Goal: Task Accomplishment & Management: Manage account settings

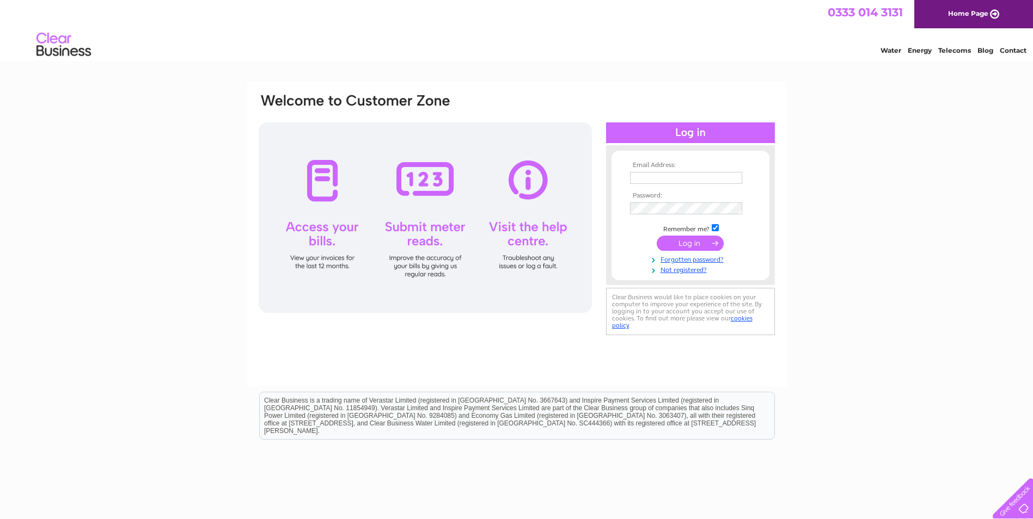
type input "accounts@dundeebearings.co.uk"
click at [689, 243] on input "submit" at bounding box center [690, 243] width 67 height 15
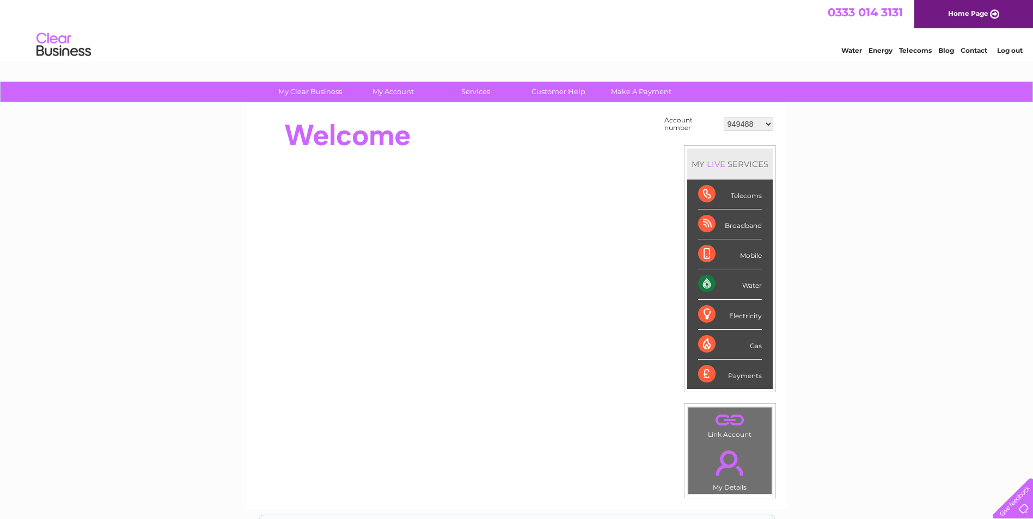
click at [770, 125] on select "949488 960351 30290600" at bounding box center [749, 124] width 50 height 13
click at [724, 118] on select "949488 960351 30290600" at bounding box center [749, 124] width 50 height 13
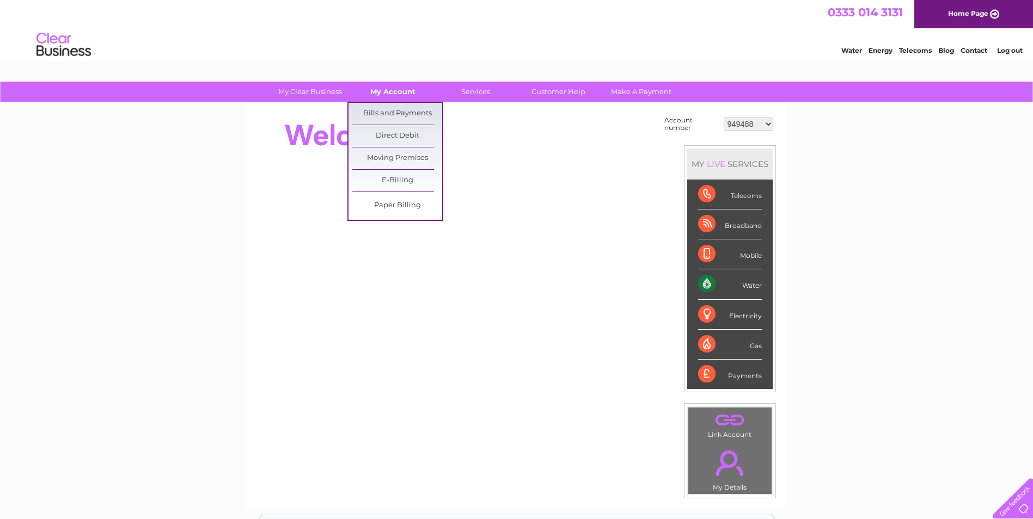
click at [371, 85] on link "My Account" at bounding box center [393, 92] width 90 height 20
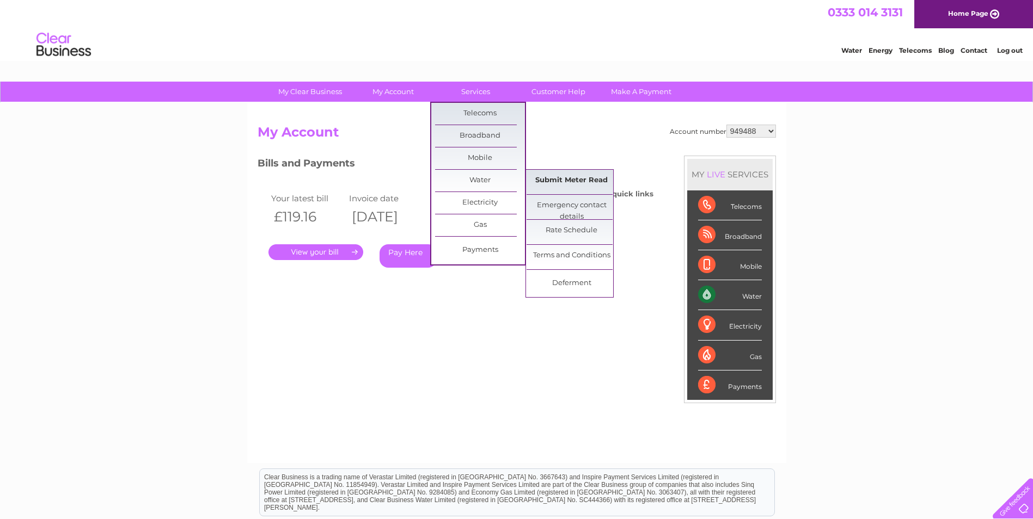
click at [552, 180] on link "Submit Meter Read" at bounding box center [572, 181] width 90 height 22
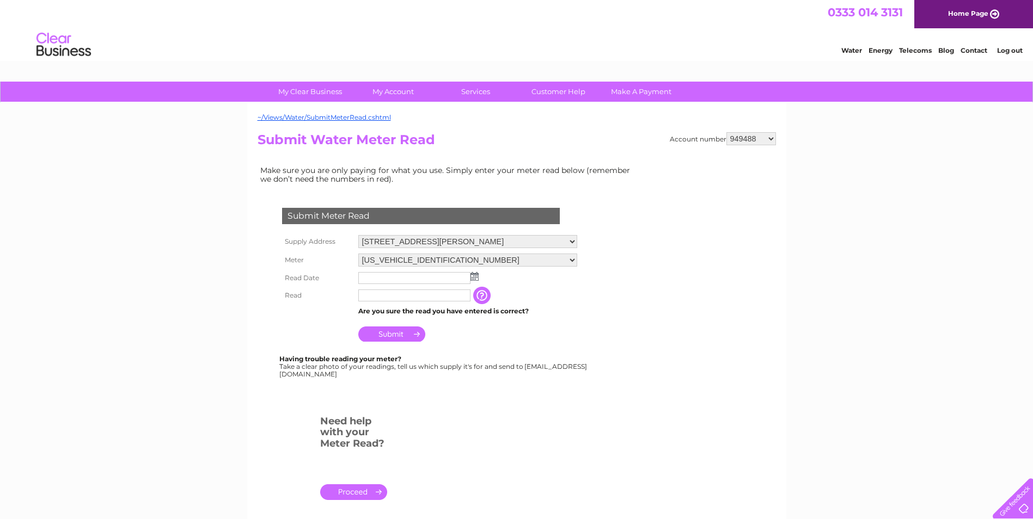
click at [474, 278] on img at bounding box center [474, 276] width 8 height 9
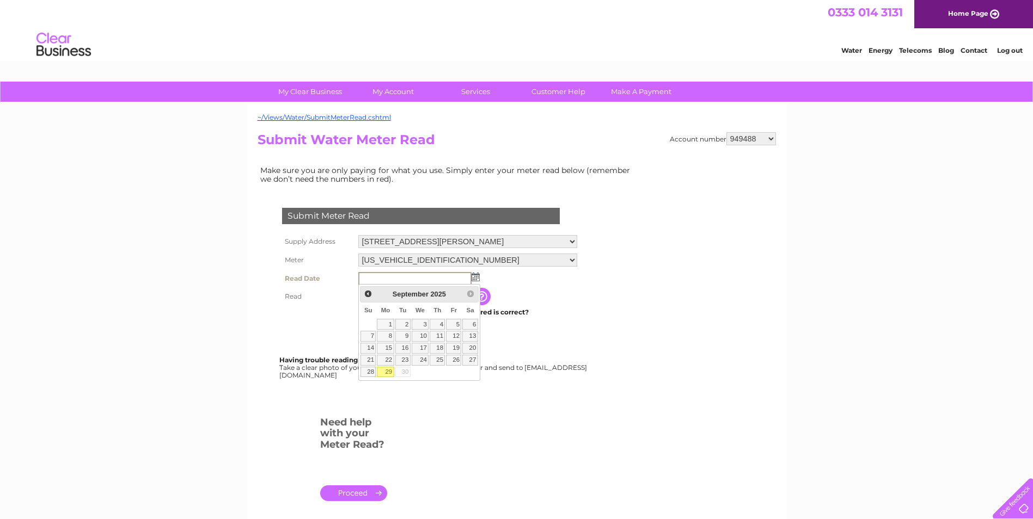
click at [386, 373] on link "29" at bounding box center [385, 372] width 17 height 11
type input "2025/09/29"
click at [386, 373] on link "29" at bounding box center [385, 372] width 17 height 11
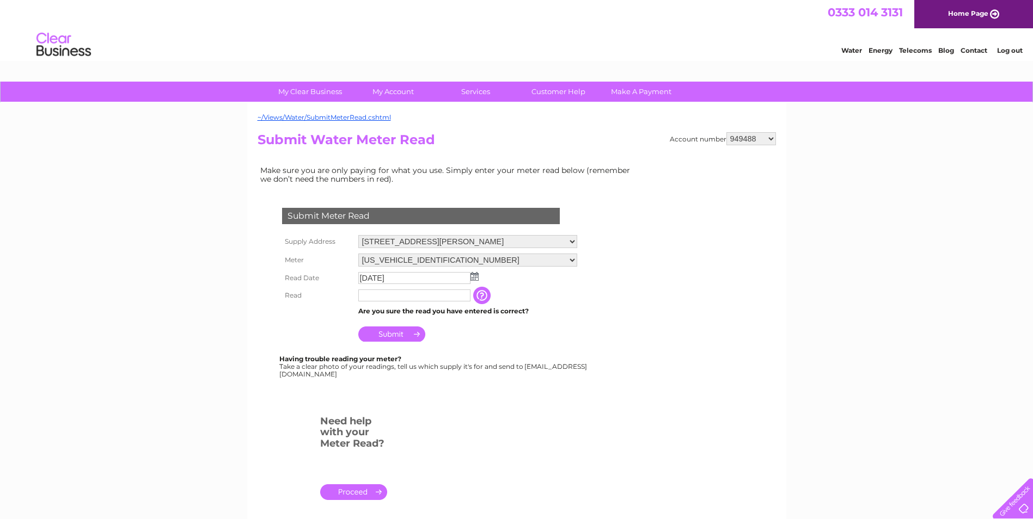
click at [385, 299] on input "text" at bounding box center [414, 296] width 112 height 12
type input "00423"
click at [391, 340] on input "Submit" at bounding box center [391, 334] width 67 height 15
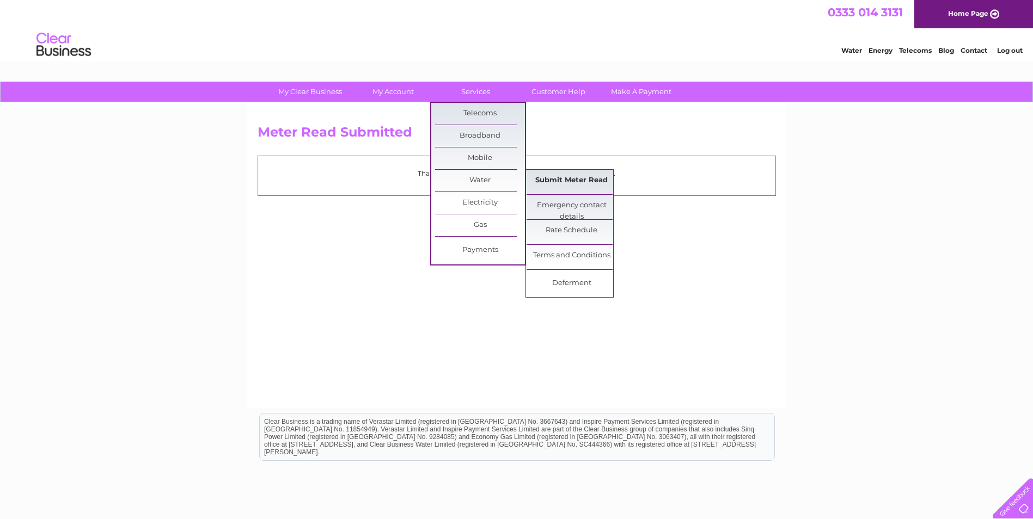
click at [566, 183] on link "Submit Meter Read" at bounding box center [572, 181] width 90 height 22
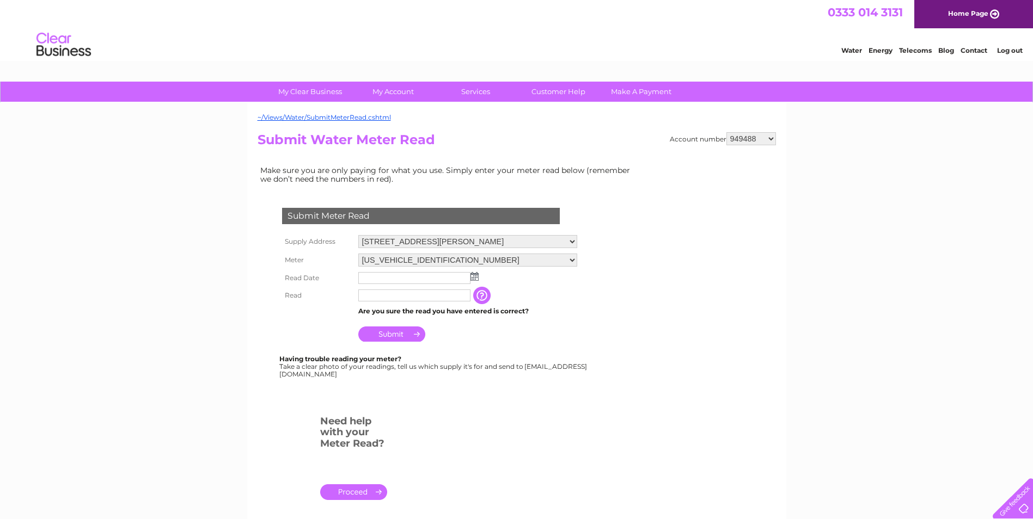
click at [577, 241] on select "14-15, Barlow Avenue, Dundee, DD5 3RS Unit 13, West Pitkerro Industrial Est, Ba…" at bounding box center [467, 241] width 219 height 13
select select "557598"
click at [358, 235] on select "14-15, Barlow Avenue, Dundee, DD5 3RS Unit 13, West Pitkerro Industrial Est, Ba…" at bounding box center [467, 242] width 219 height 14
click at [473, 280] on img at bounding box center [474, 276] width 8 height 9
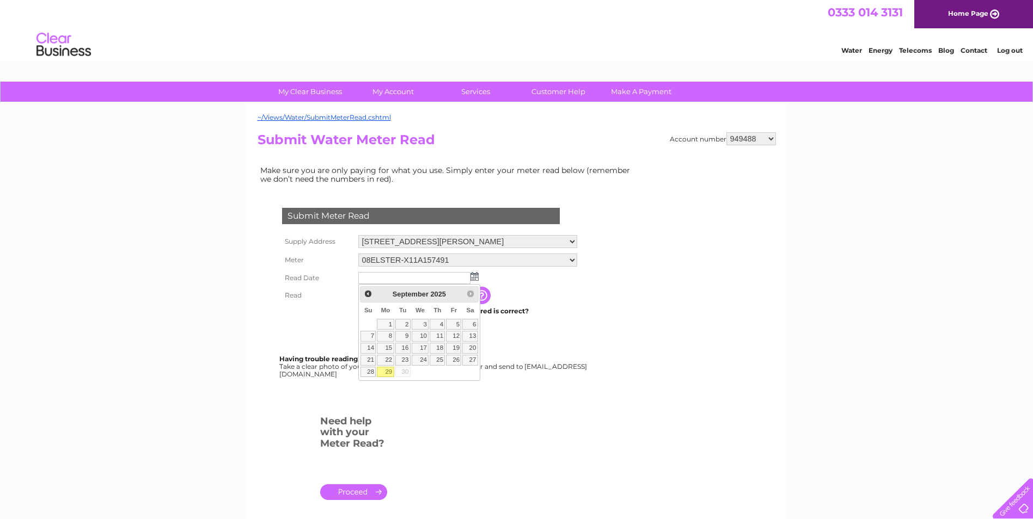
click at [391, 373] on link "29" at bounding box center [385, 372] width 17 height 11
type input "2025/09/29"
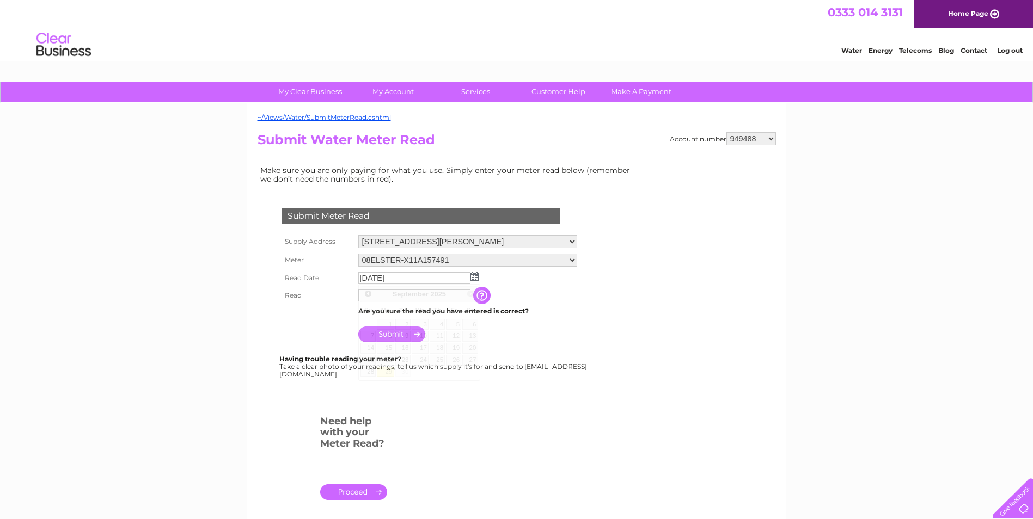
click at [391, 373] on link "29" at bounding box center [385, 372] width 17 height 11
click at [388, 298] on input "text" at bounding box center [414, 296] width 112 height 12
type input "0154"
click at [386, 335] on input "Submit" at bounding box center [391, 335] width 67 height 15
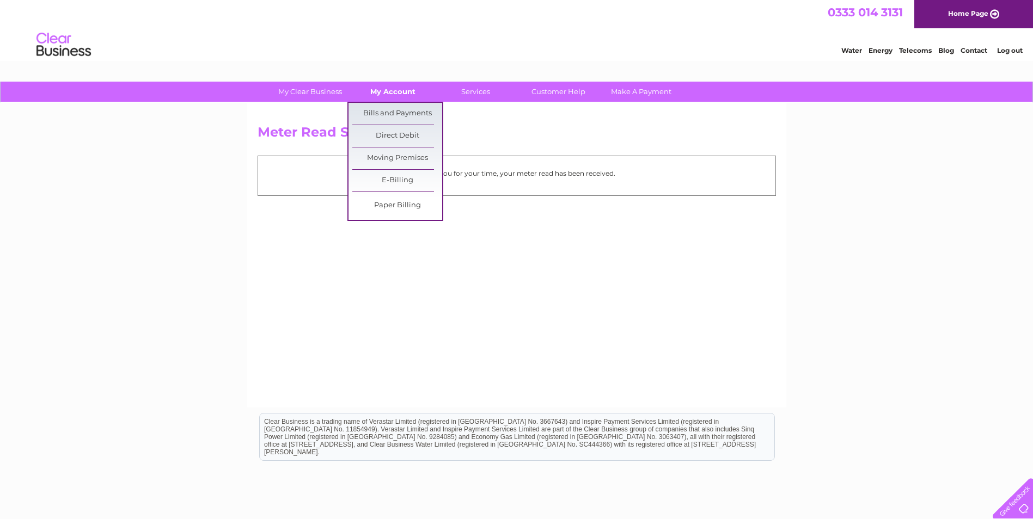
click at [399, 92] on link "My Account" at bounding box center [393, 92] width 90 height 20
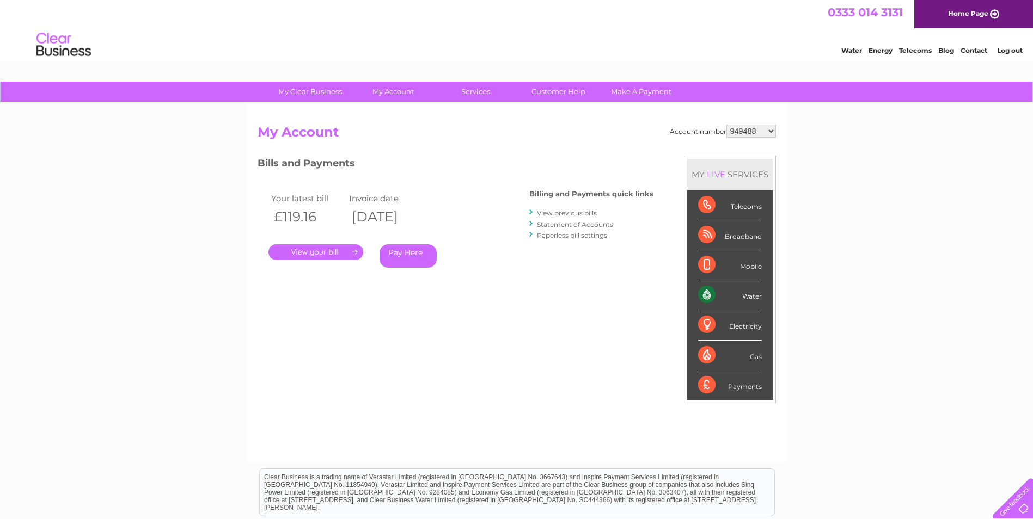
click at [770, 131] on select "949488 960351 30290600" at bounding box center [751, 131] width 50 height 13
select select "960351"
click at [726, 125] on select "949488 960351 30290600" at bounding box center [751, 131] width 50 height 13
click at [773, 131] on select "949488 960351 30290600" at bounding box center [751, 131] width 50 height 13
select select "30290600"
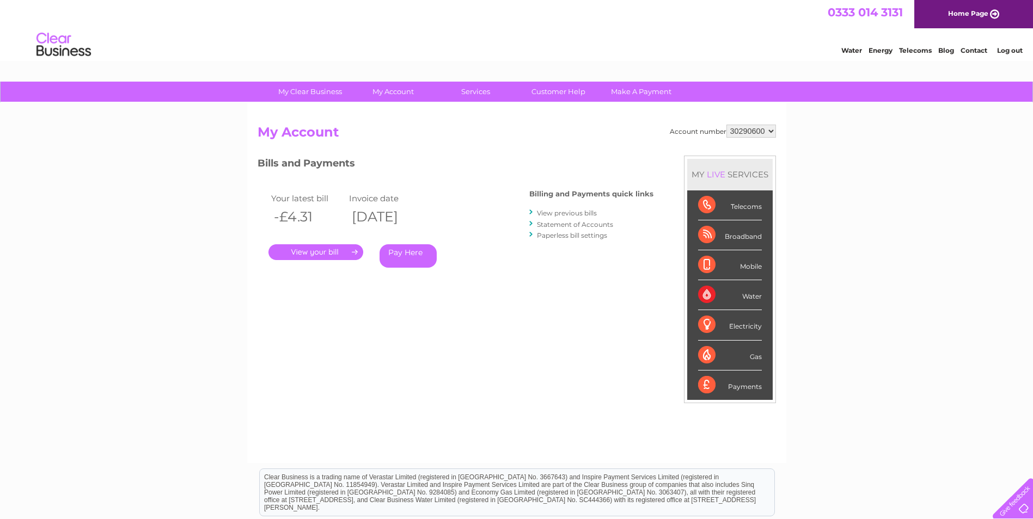
click at [726, 125] on select "949488 960351 30290600" at bounding box center [751, 131] width 50 height 13
click at [325, 250] on link "." at bounding box center [315, 252] width 95 height 16
click at [1005, 47] on link "Log out" at bounding box center [1010, 50] width 26 height 8
